Goal: Book appointment/travel/reservation

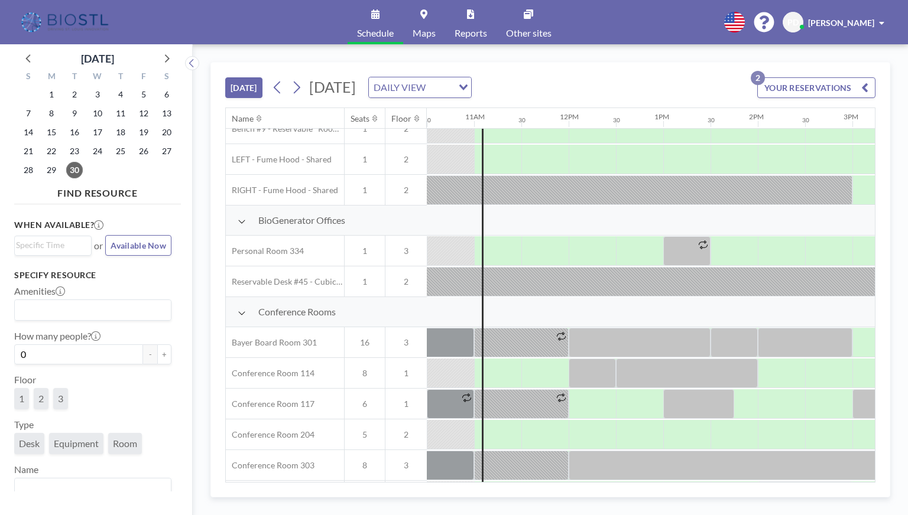
scroll to position [0, 993]
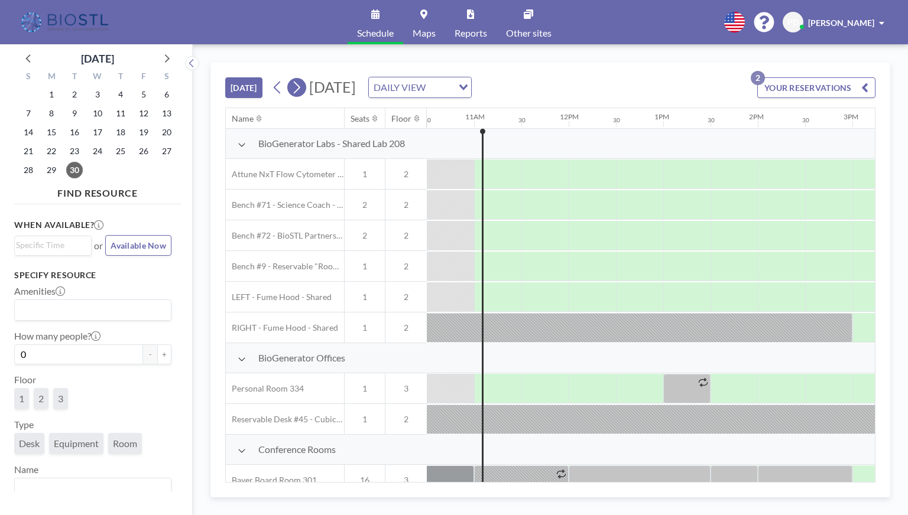
click at [294, 88] on icon at bounding box center [296, 88] width 11 height 18
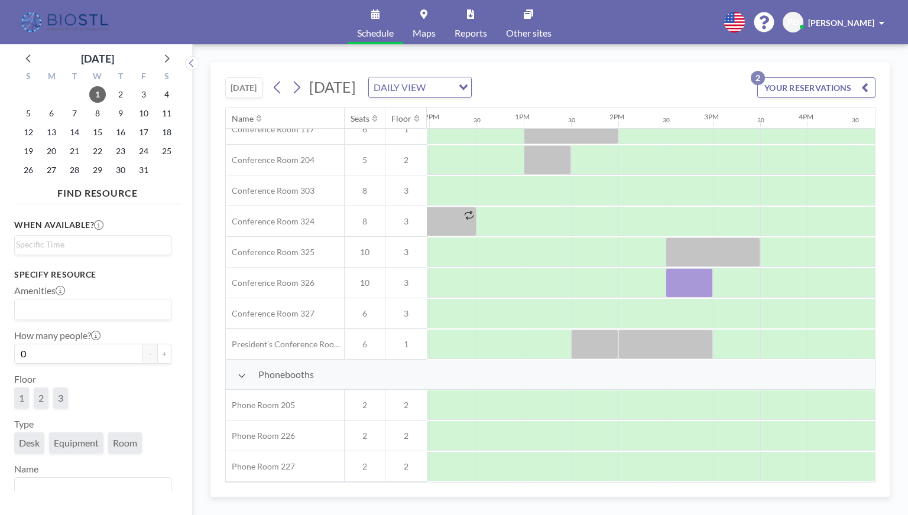
scroll to position [414, 1131]
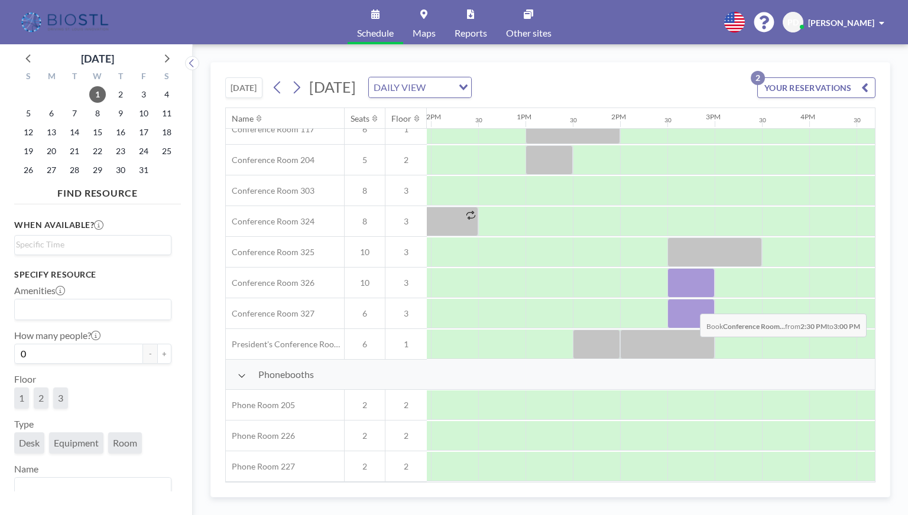
click at [690, 304] on div at bounding box center [690, 314] width 47 height 30
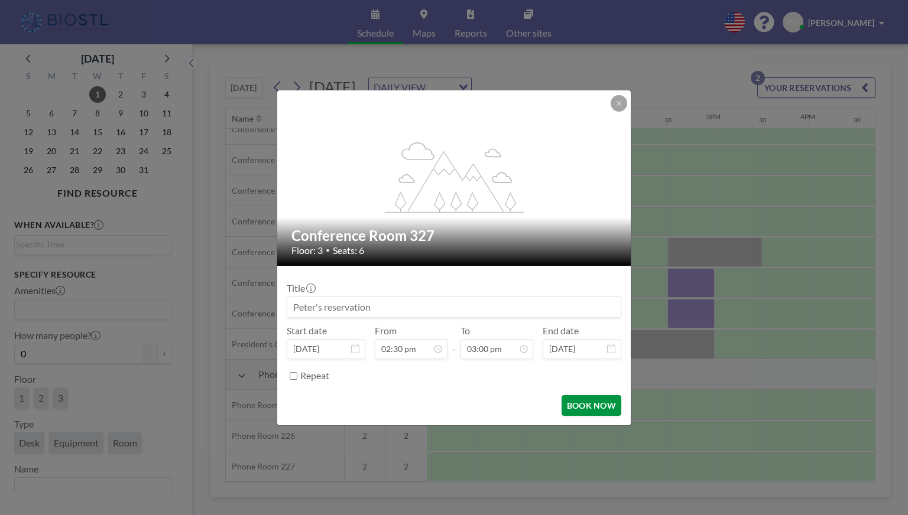
scroll to position [610, 0]
click at [586, 409] on button "BOOK NOW" at bounding box center [592, 405] width 60 height 21
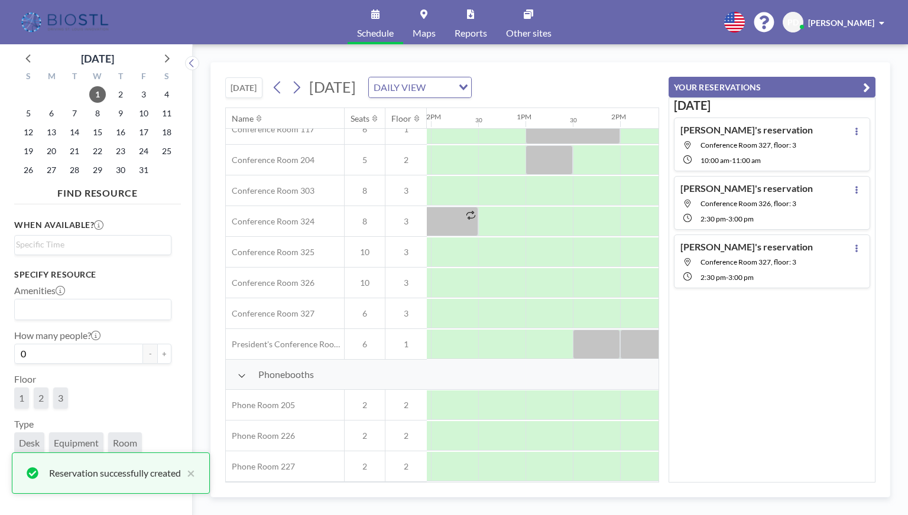
click at [871, 86] on button "YOUR RESERVATIONS" at bounding box center [771, 87] width 207 height 21
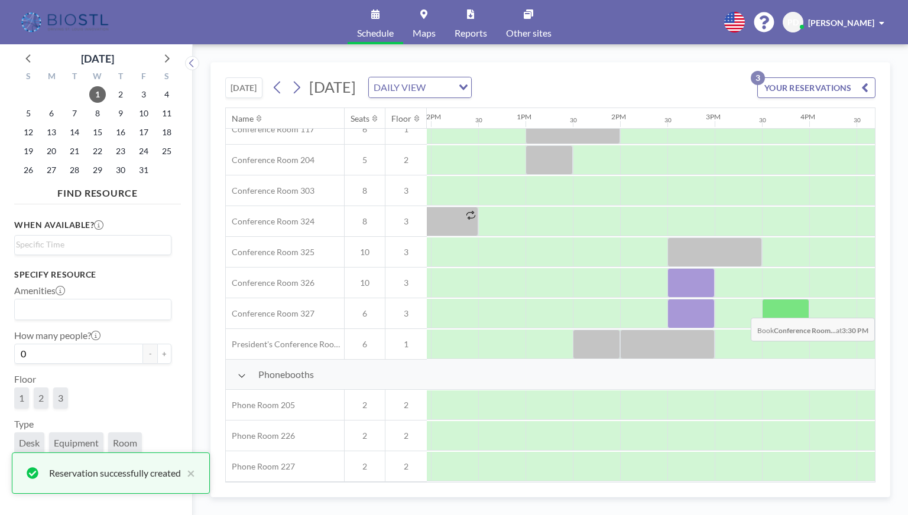
click at [790, 309] on div at bounding box center [785, 314] width 47 height 30
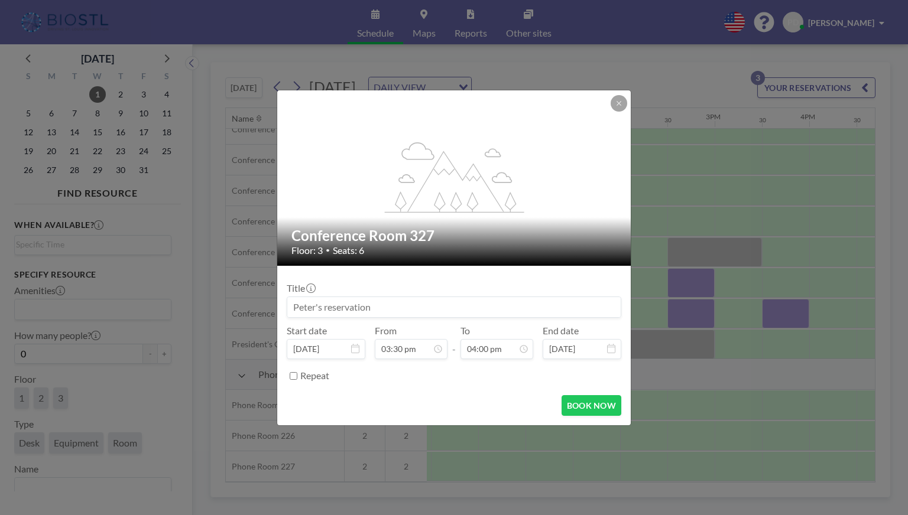
click at [695, 313] on div "flex-grow: 1.2; Conference Room 327 Floor: 3 • Seats: 6 Title Start date [DATE]…" at bounding box center [454, 257] width 908 height 515
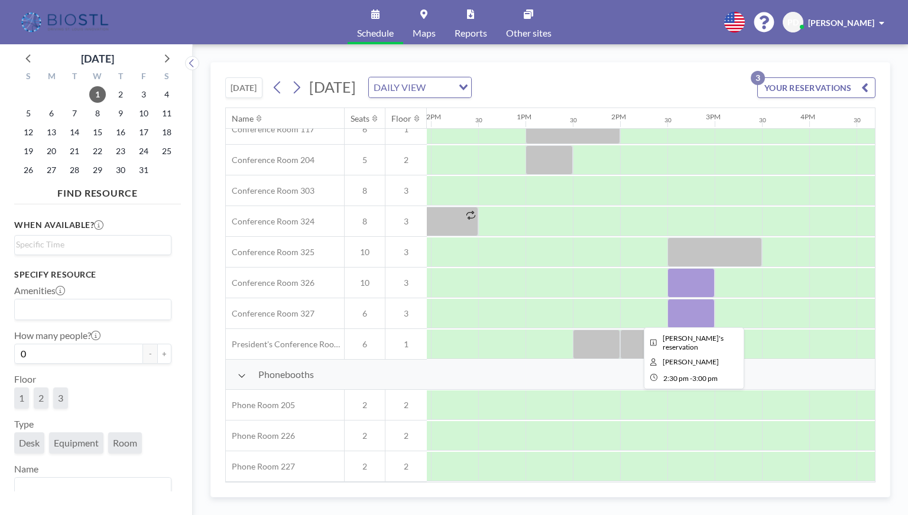
click at [686, 314] on div at bounding box center [690, 314] width 47 height 30
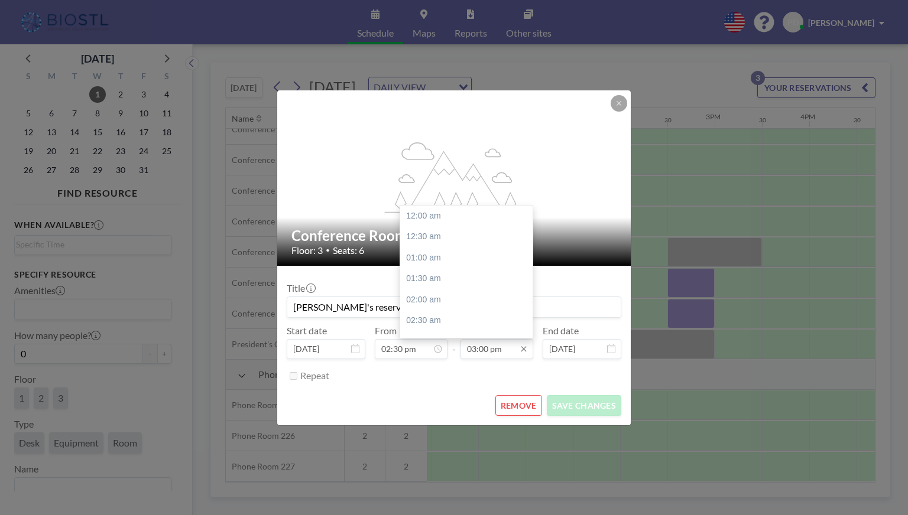
scroll to position [631, 0]
click at [491, 350] on input "03:00 pm" at bounding box center [496, 349] width 73 height 20
click at [428, 259] on div "04:00 pm" at bounding box center [469, 258] width 138 height 21
type input "04:00 pm"
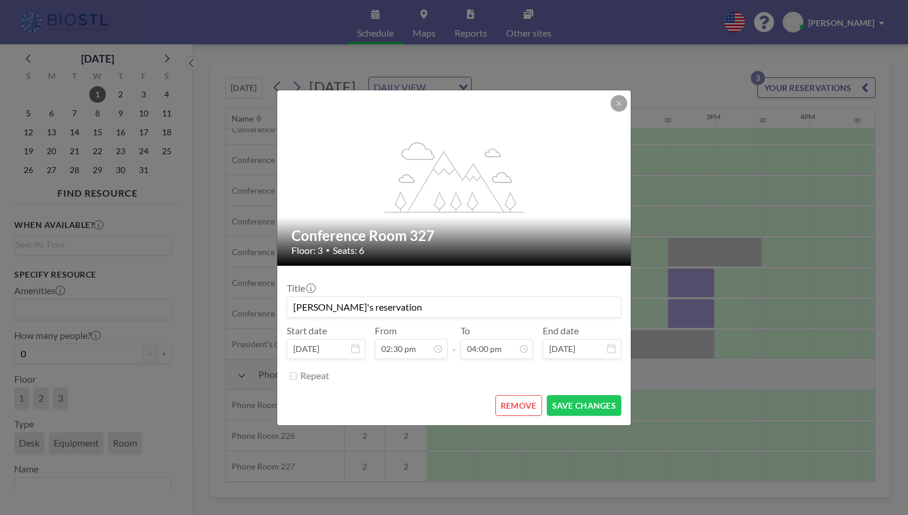
scroll to position [673, 0]
click at [586, 403] on button "SAVE CHANGES" at bounding box center [584, 405] width 74 height 21
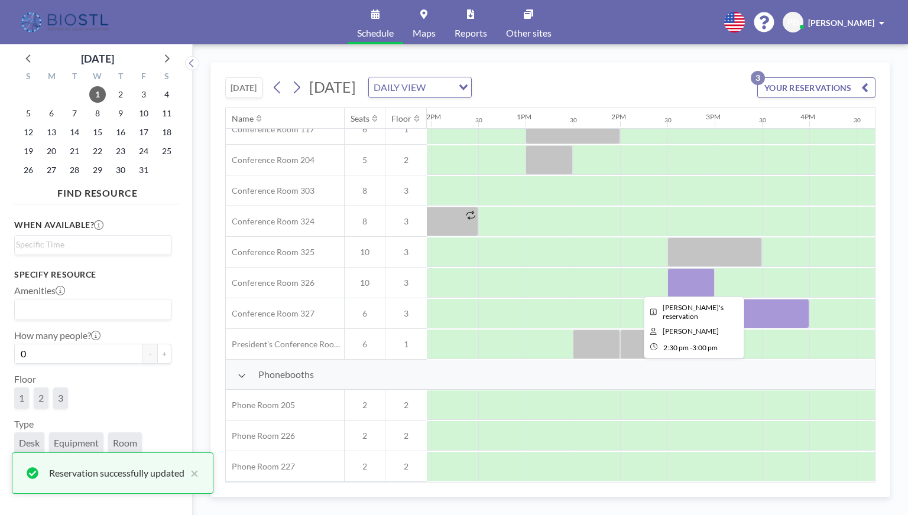
click at [690, 274] on div at bounding box center [690, 283] width 47 height 30
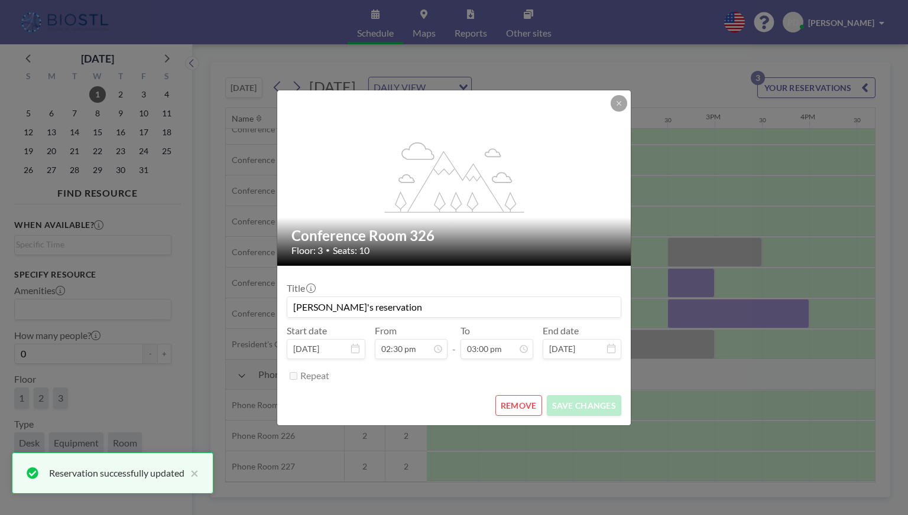
click at [511, 402] on button "REMOVE" at bounding box center [518, 405] width 47 height 21
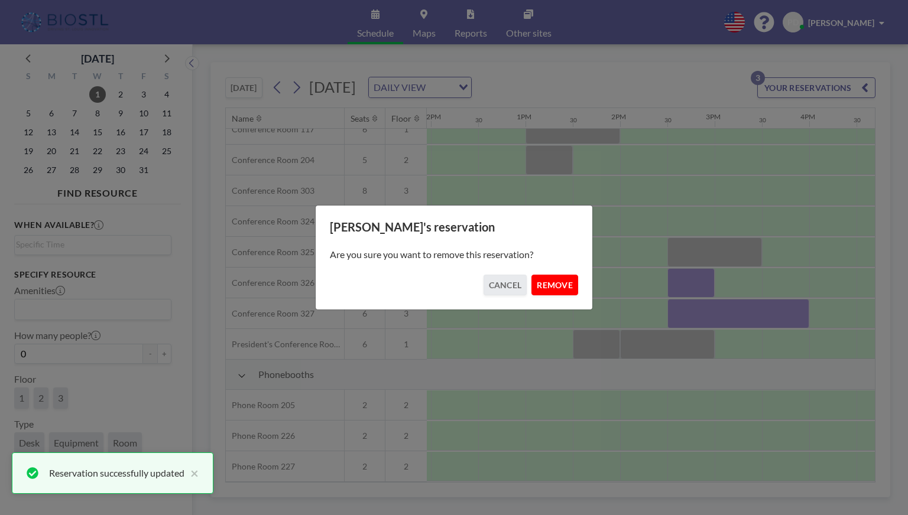
click at [563, 285] on button "REMOVE" at bounding box center [554, 285] width 47 height 21
